Goal: Transaction & Acquisition: Purchase product/service

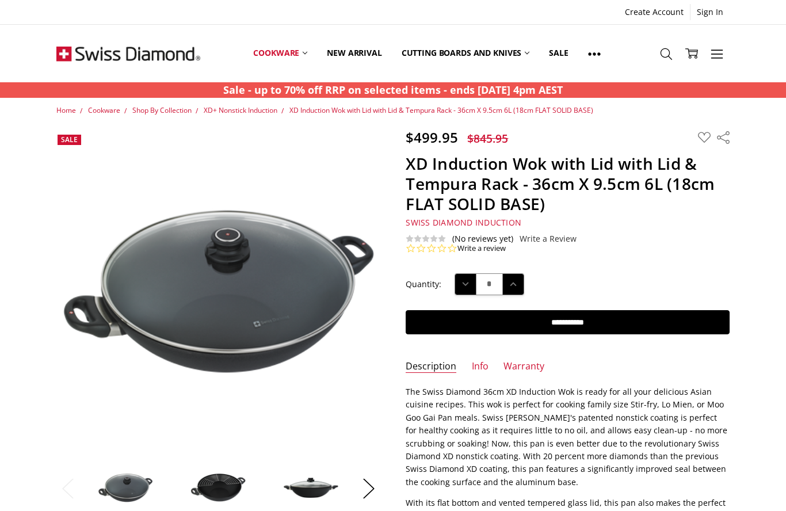
click at [670, 56] on use at bounding box center [667, 54] width 12 height 12
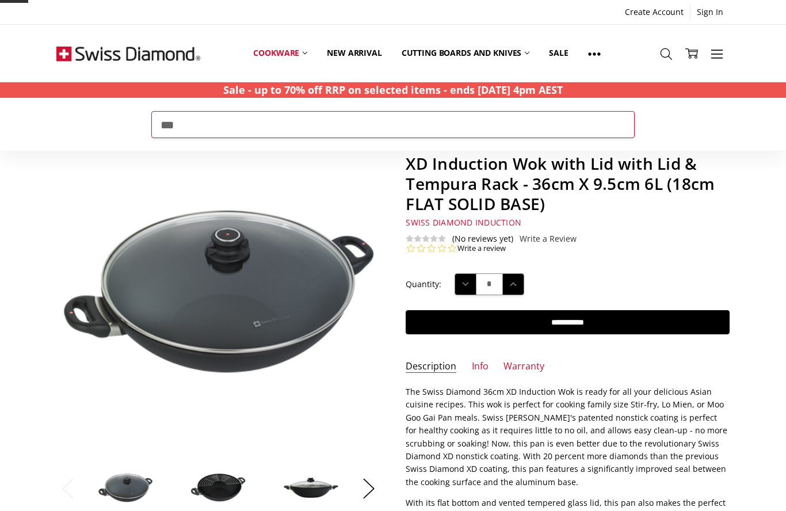
type input "***"
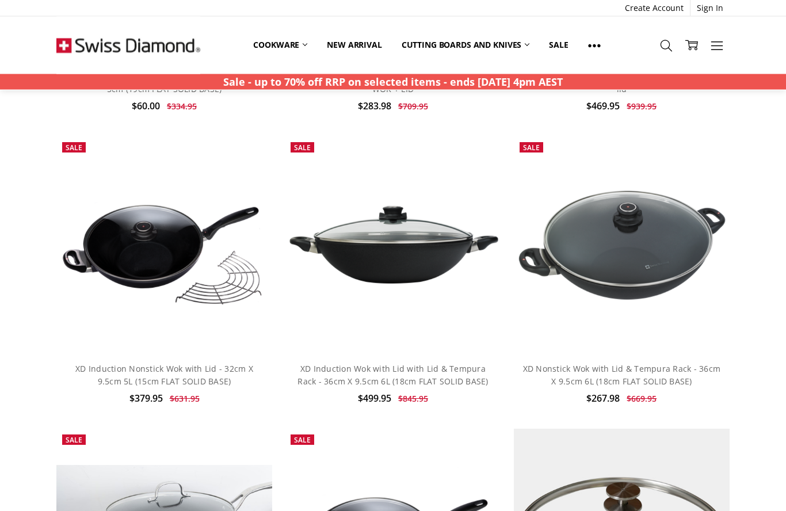
scroll to position [868, 0]
click at [465, 381] on link "XD Induction Wok with Lid with Lid & Tempura Rack - 36cm X 9.5cm 6L (18cm FLAT …" at bounding box center [393, 375] width 191 height 24
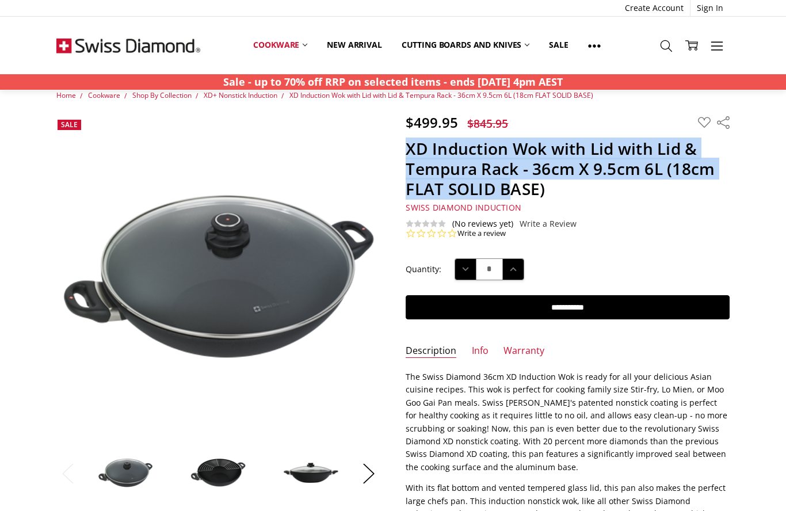
click at [709, 237] on div "0.0 star rating Write a review" at bounding box center [568, 234] width 324 height 10
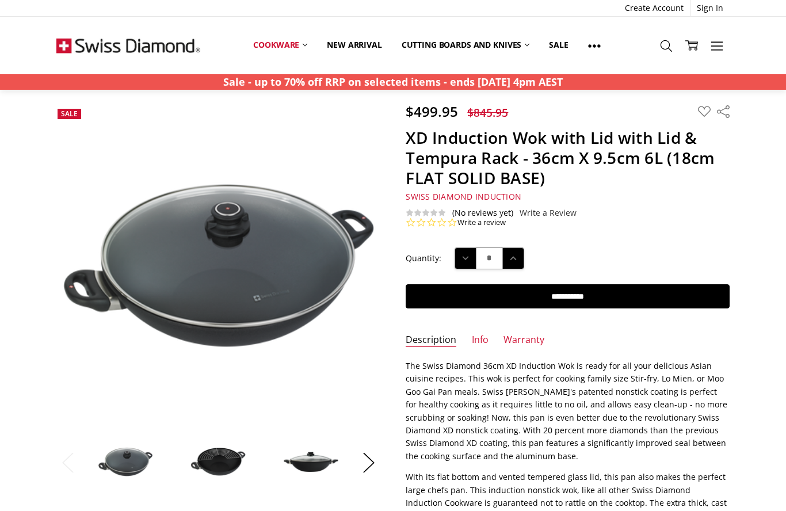
scroll to position [25, 0]
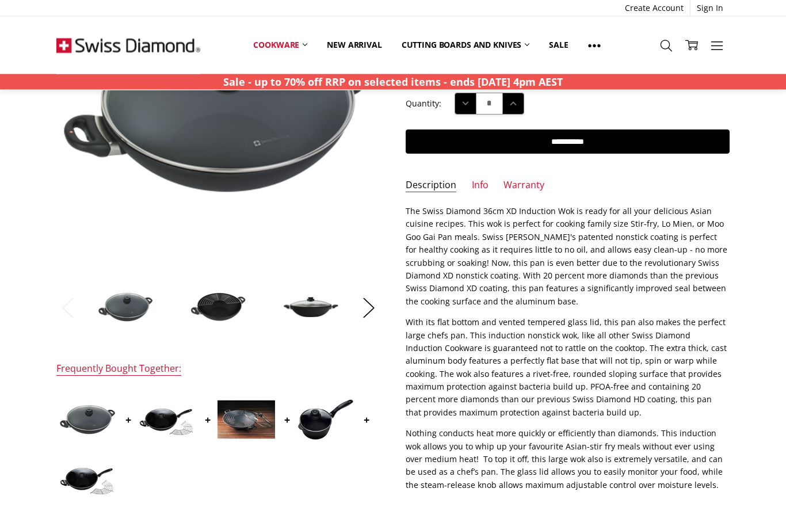
click at [484, 187] on link "Info" at bounding box center [480, 186] width 17 height 13
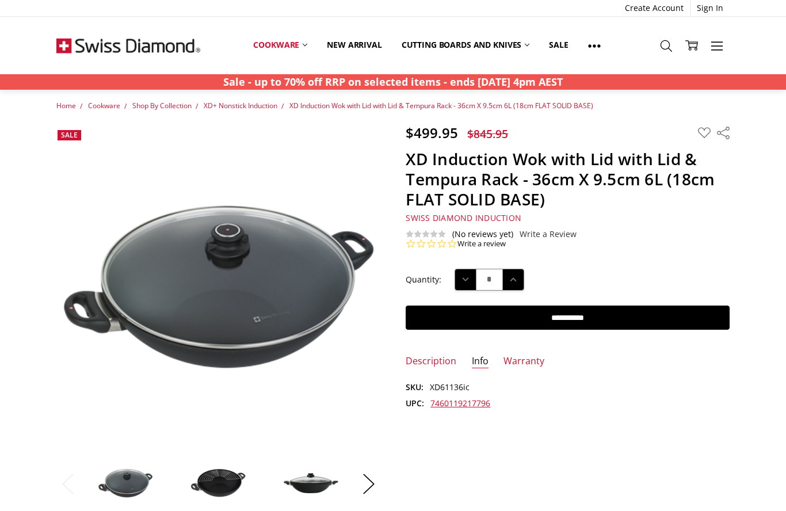
scroll to position [0, 0]
